Goal: Navigation & Orientation: Find specific page/section

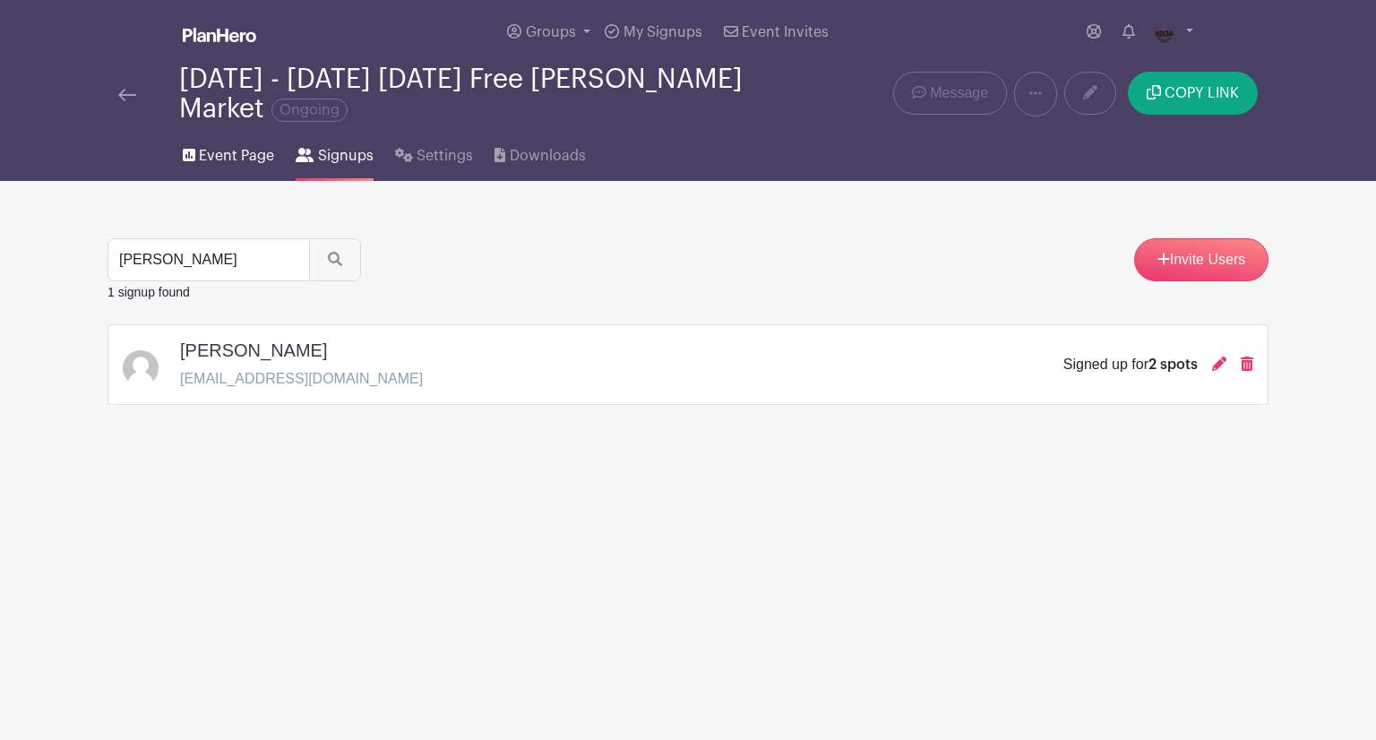
click at [229, 166] on span "Event Page" at bounding box center [236, 156] width 75 height 22
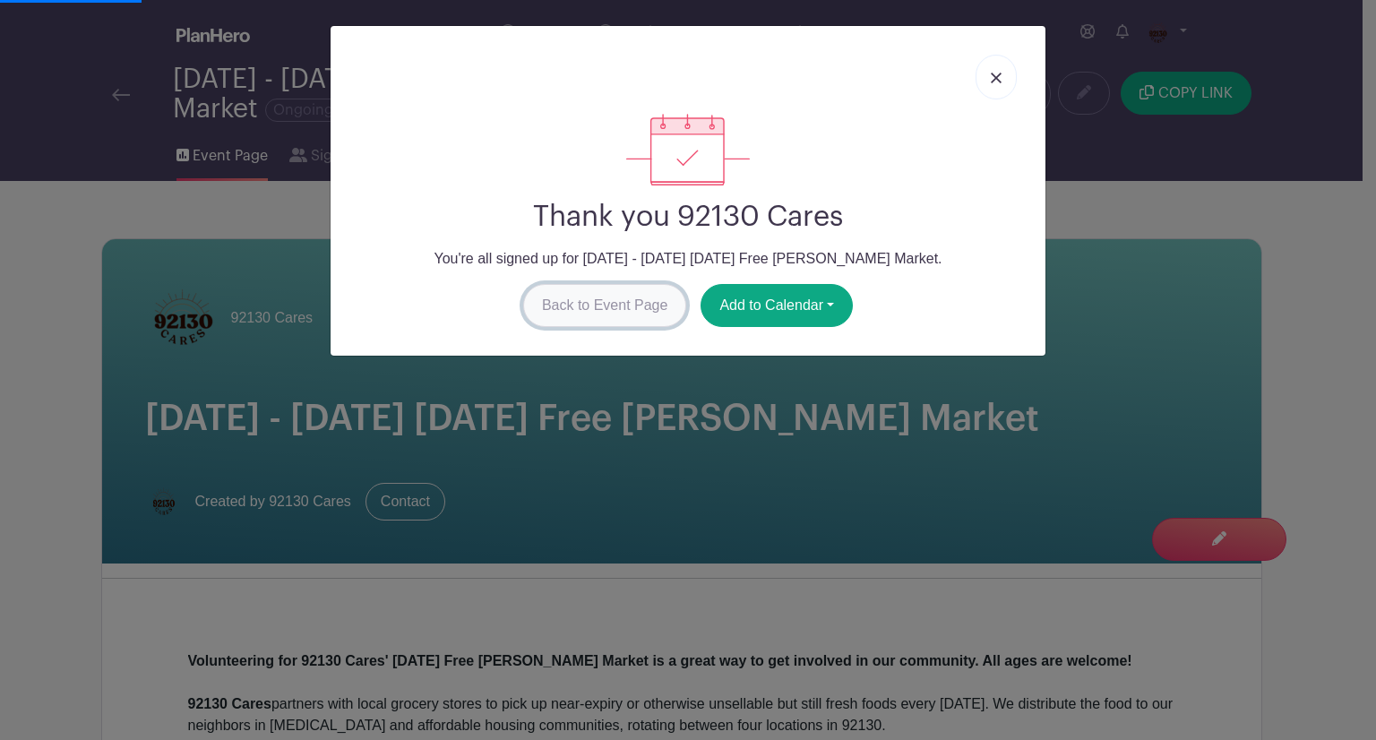
click at [612, 317] on link "Back to Event Page" at bounding box center [605, 305] width 164 height 43
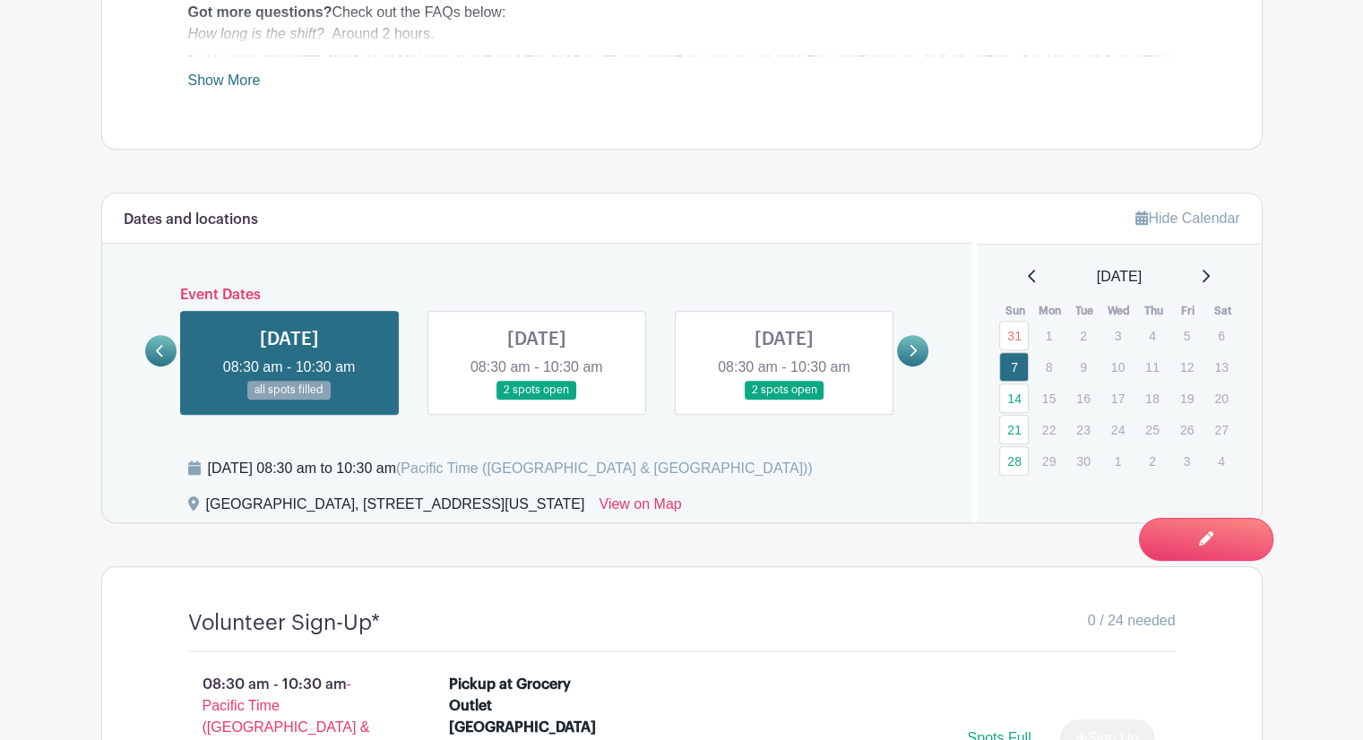
scroll to position [896, 0]
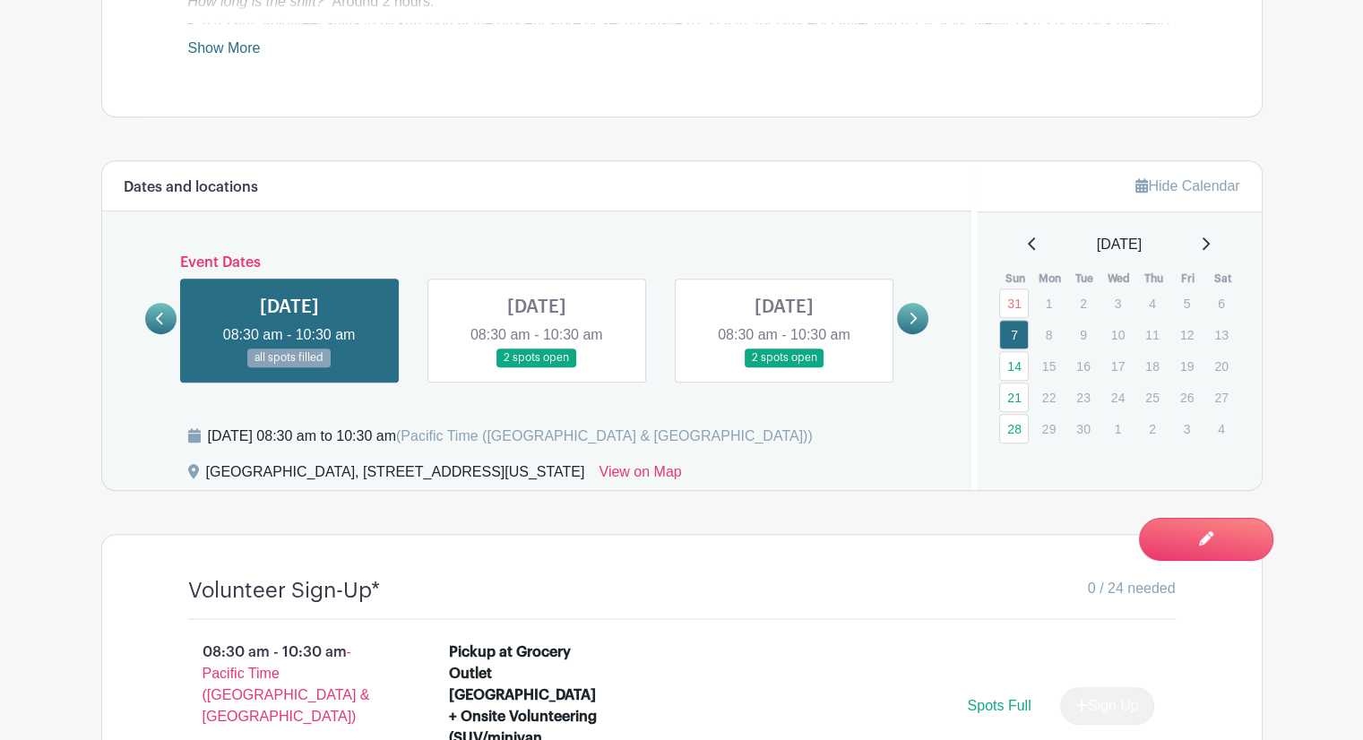
click at [1210, 242] on icon at bounding box center [1205, 244] width 9 height 14
click at [1210, 243] on icon at bounding box center [1206, 243] width 7 height 13
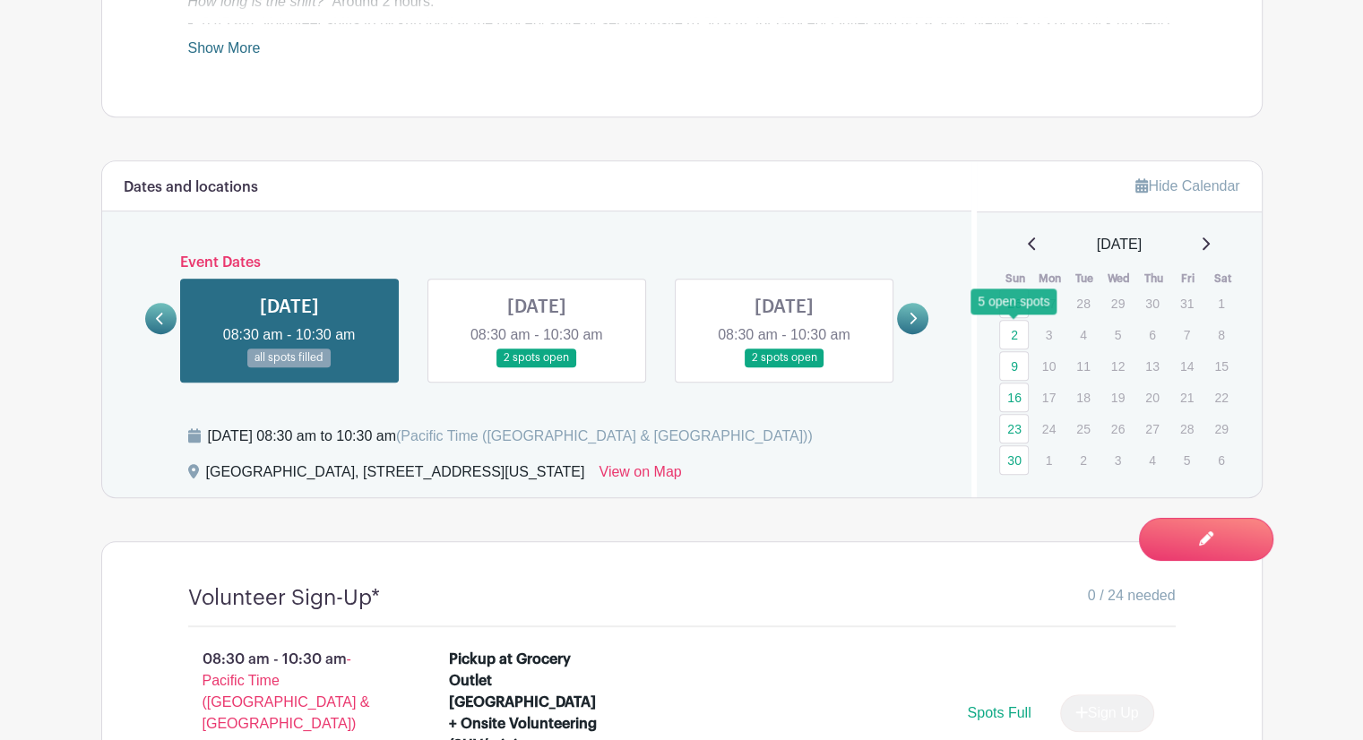
click at [1014, 338] on link "2" at bounding box center [1014, 335] width 30 height 30
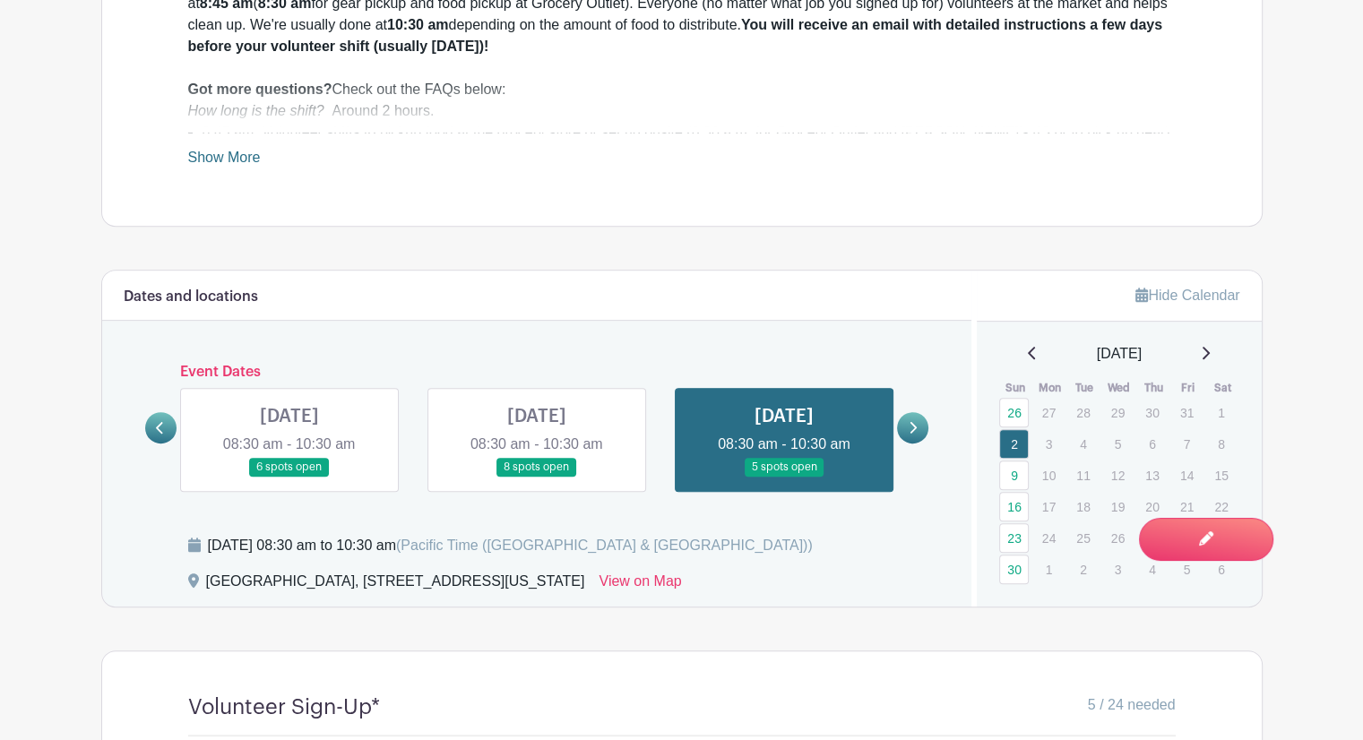
scroll to position [896, 0]
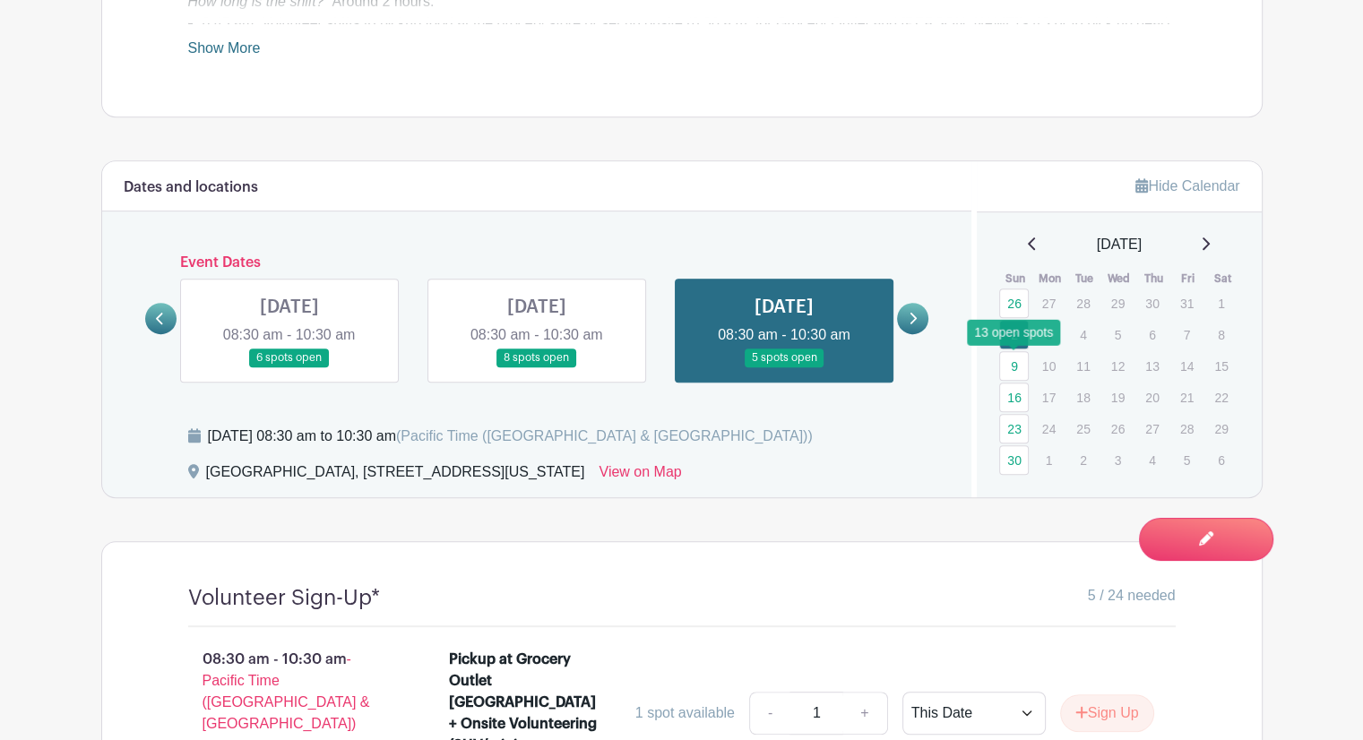
click at [1007, 367] on link "9" at bounding box center [1014, 366] width 30 height 30
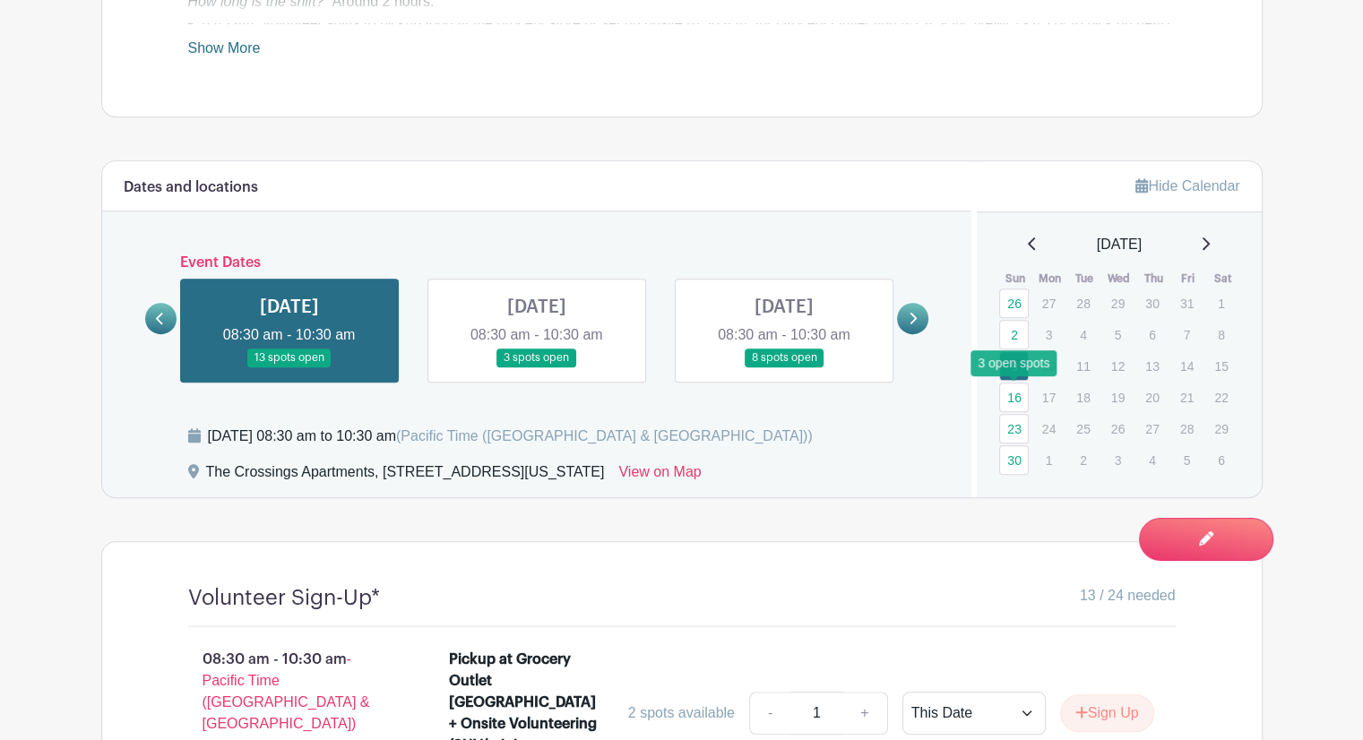
click at [1008, 399] on link "16" at bounding box center [1014, 398] width 30 height 30
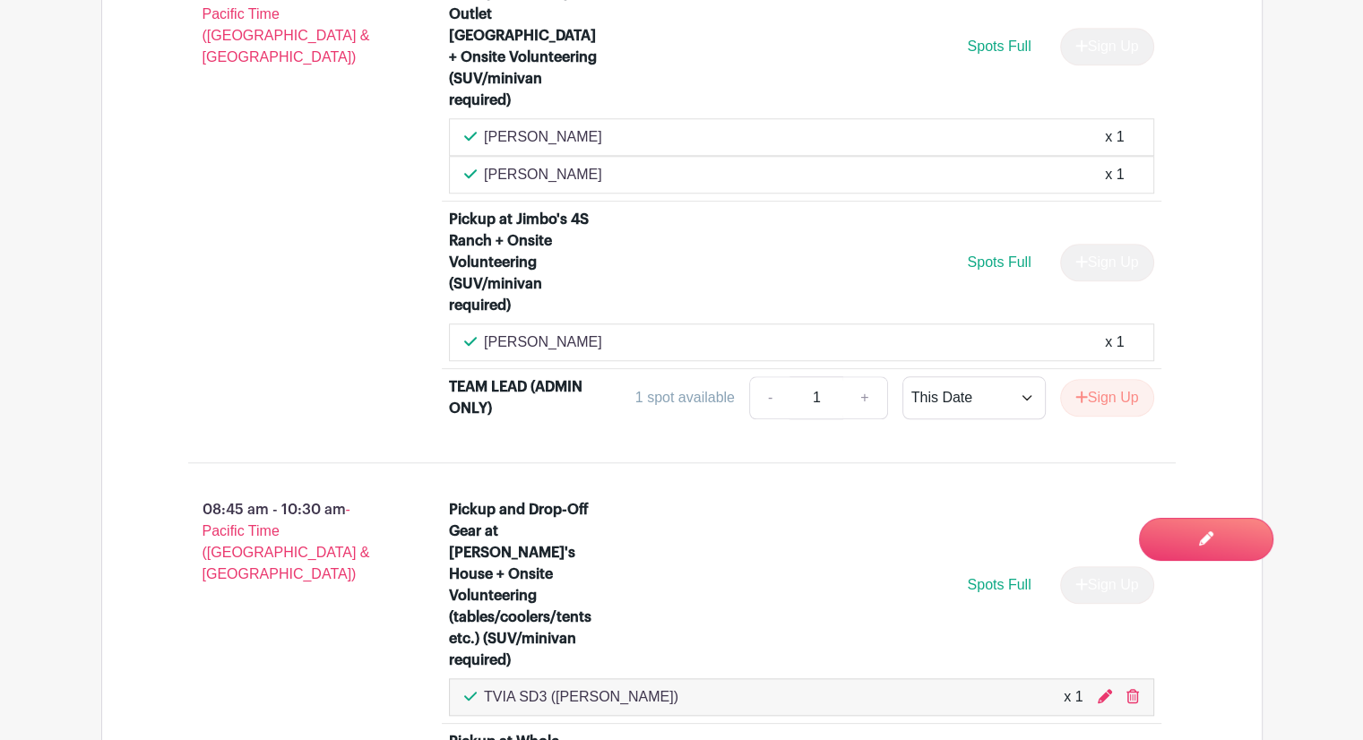
scroll to position [1846, 0]
